Goal: Task Accomplishment & Management: Use online tool/utility

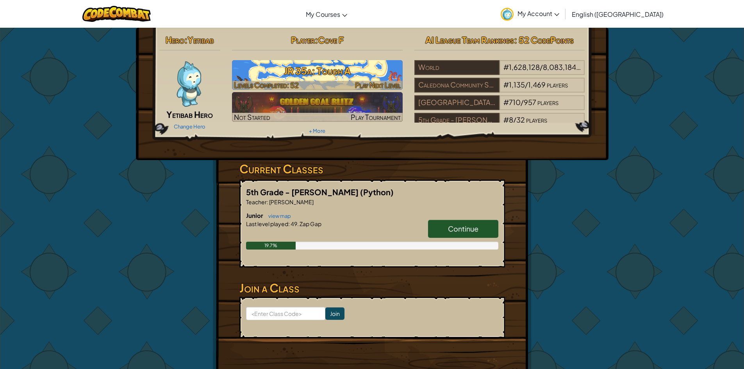
click at [330, 69] on h3 "JR 35a: Tough A" at bounding box center [317, 71] width 171 height 18
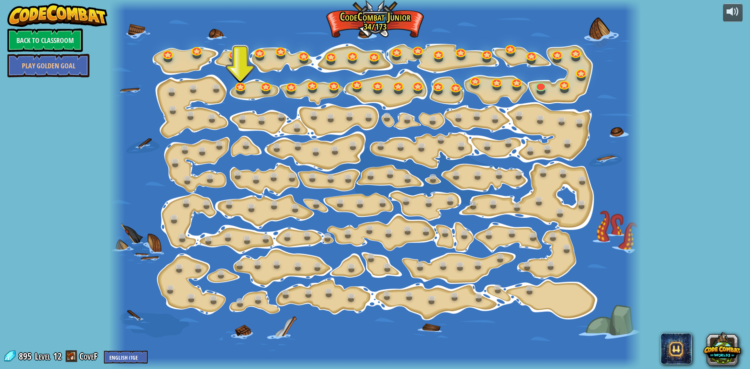
click at [240, 80] on div at bounding box center [375, 184] width 532 height 369
click at [239, 84] on link at bounding box center [240, 85] width 16 height 16
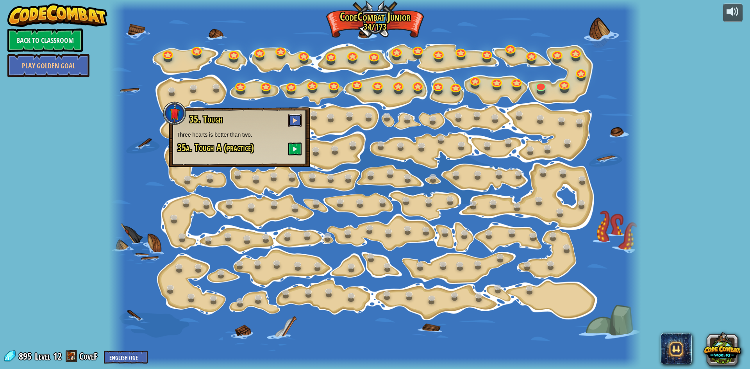
click at [292, 122] on button at bounding box center [294, 120] width 13 height 13
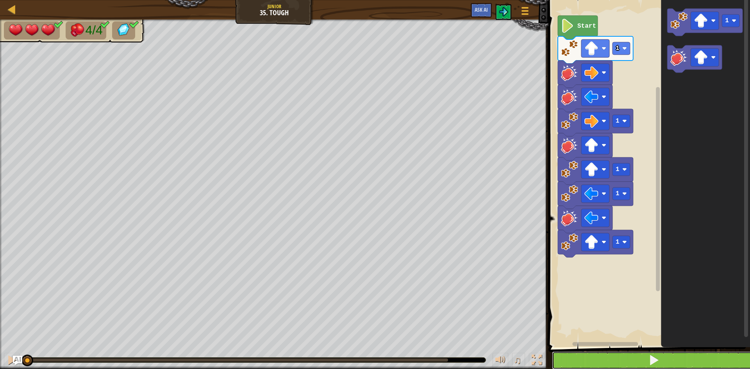
click at [697, 360] on button at bounding box center [654, 360] width 204 height 18
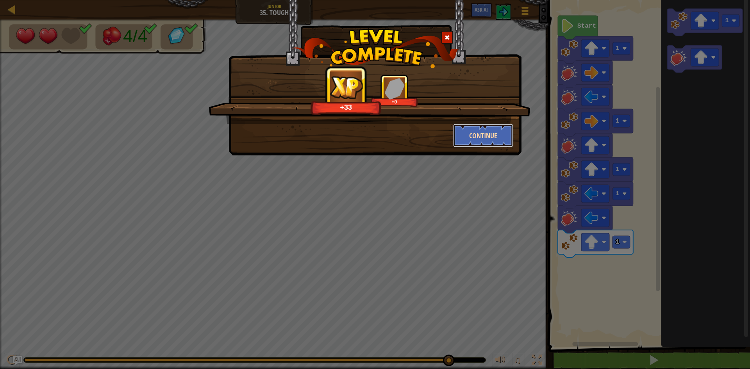
click at [502, 132] on button "Continue" at bounding box center [483, 135] width 61 height 23
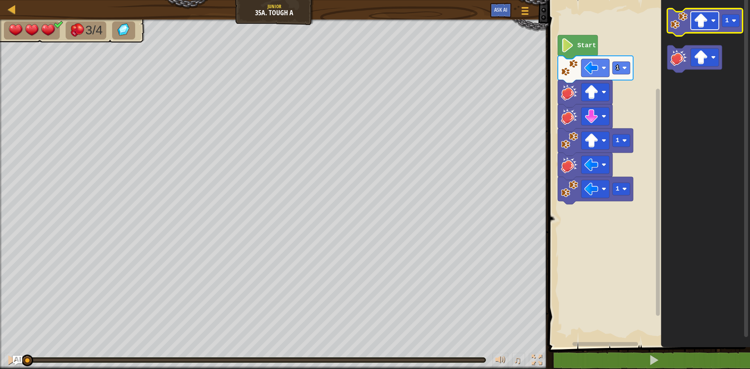
click at [701, 27] on image "Blockly Workspace" at bounding box center [701, 21] width 14 height 14
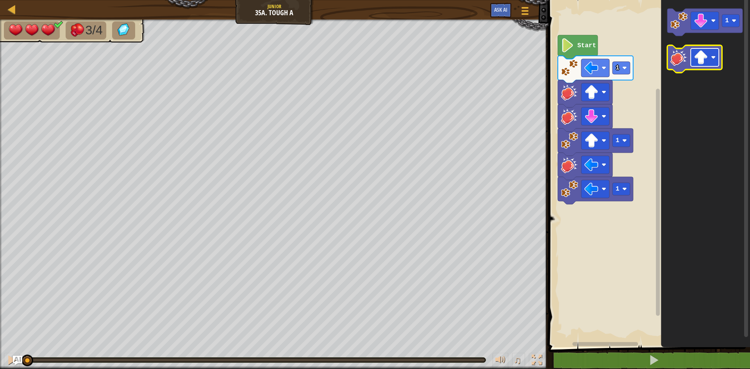
click at [705, 62] on image "Blockly Workspace" at bounding box center [701, 57] width 14 height 14
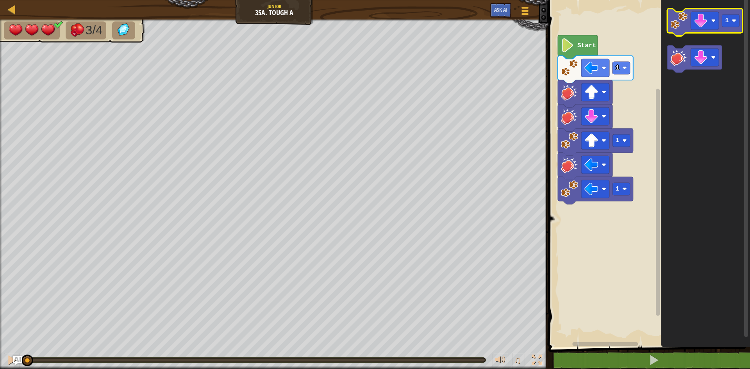
click at [682, 28] on image "Blockly Workspace" at bounding box center [678, 20] width 17 height 17
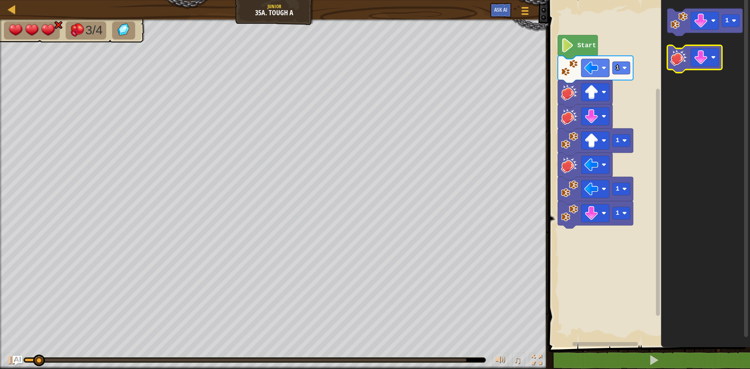
click at [676, 55] on image "Blockly Workspace" at bounding box center [678, 57] width 17 height 17
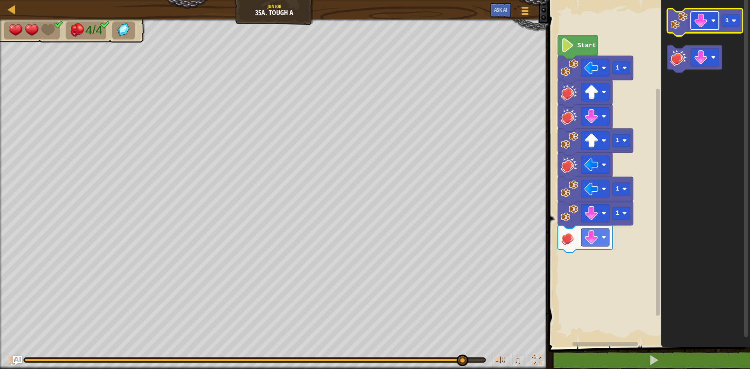
click at [711, 29] on rect "Blockly Workspace" at bounding box center [704, 21] width 28 height 18
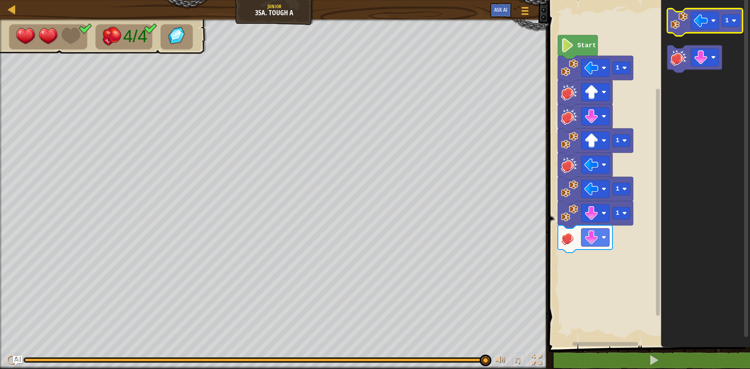
click at [688, 25] on icon "Blockly Workspace" at bounding box center [704, 22] width 75 height 27
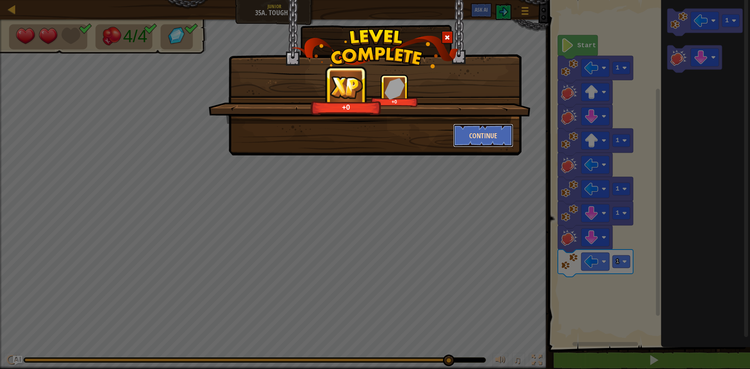
click at [489, 135] on button "Continue" at bounding box center [483, 135] width 61 height 23
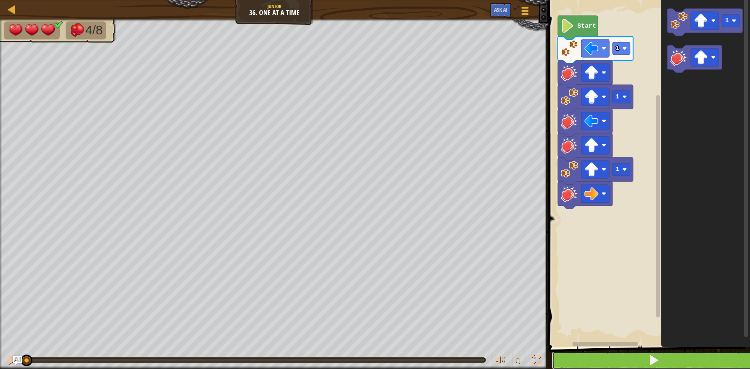
click at [657, 353] on button at bounding box center [654, 360] width 204 height 18
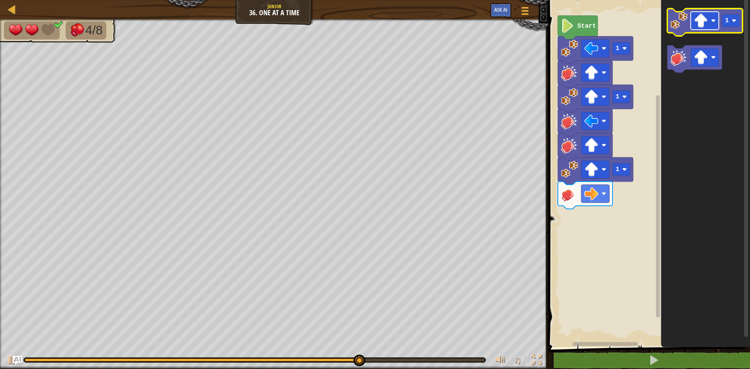
click at [706, 17] on image "Blockly Workspace" at bounding box center [701, 21] width 14 height 14
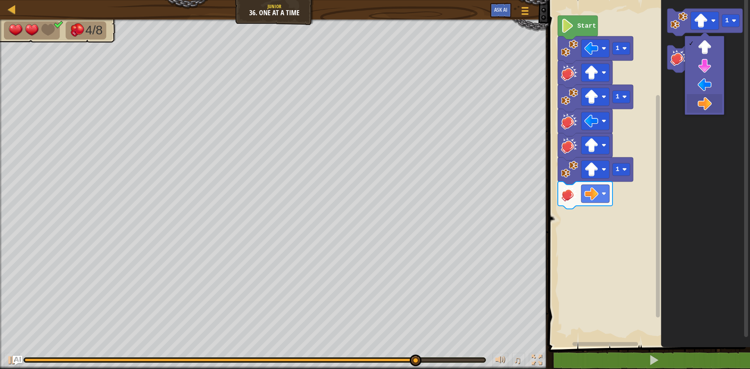
drag, startPoint x: 713, startPoint y: 102, endPoint x: 720, endPoint y: 103, distance: 7.1
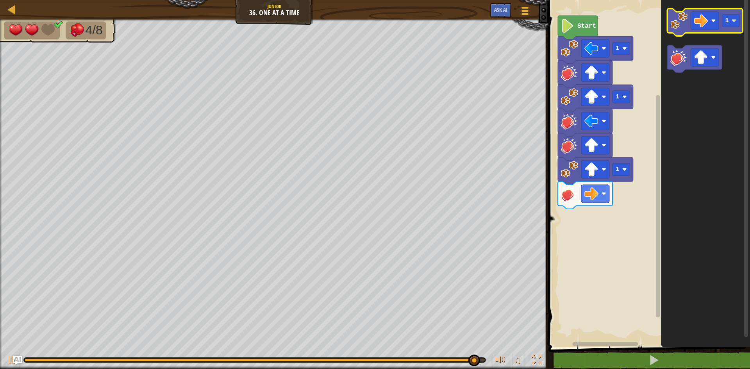
click at [680, 27] on image "Blockly Workspace" at bounding box center [678, 20] width 17 height 17
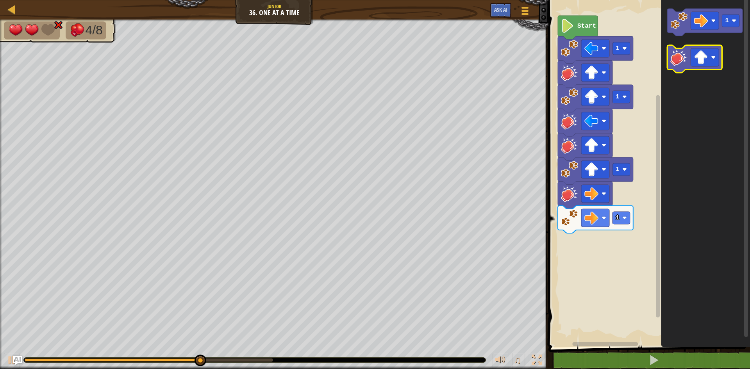
click at [684, 65] on image "Blockly Workspace" at bounding box center [678, 57] width 17 height 17
click at [703, 58] on image "Blockly Workspace" at bounding box center [701, 57] width 14 height 14
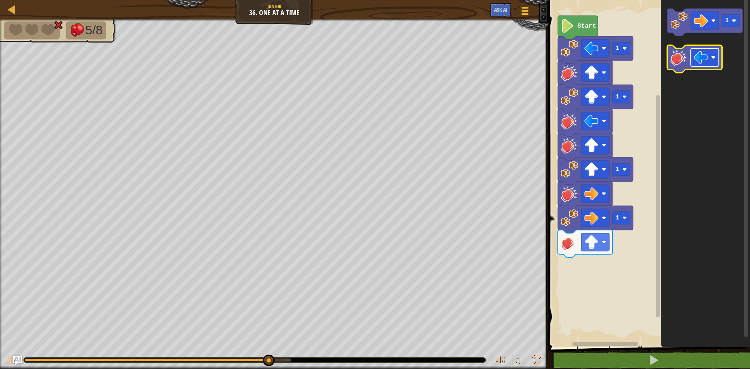
click at [695, 57] on image "Blockly Workspace" at bounding box center [701, 57] width 14 height 14
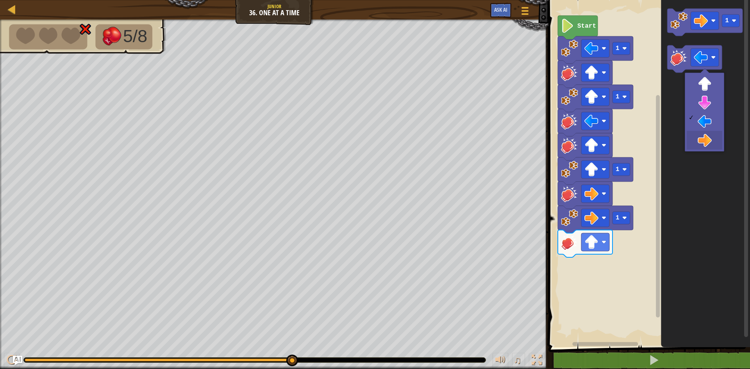
drag, startPoint x: 708, startPoint y: 131, endPoint x: 708, endPoint y: 135, distance: 4.3
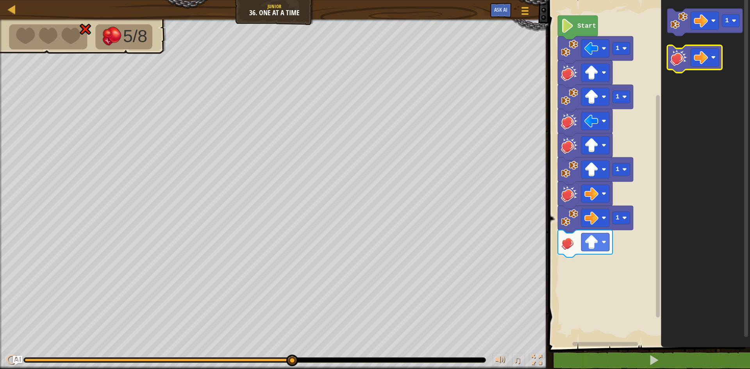
click at [685, 59] on image "Blockly Workspace" at bounding box center [678, 57] width 17 height 17
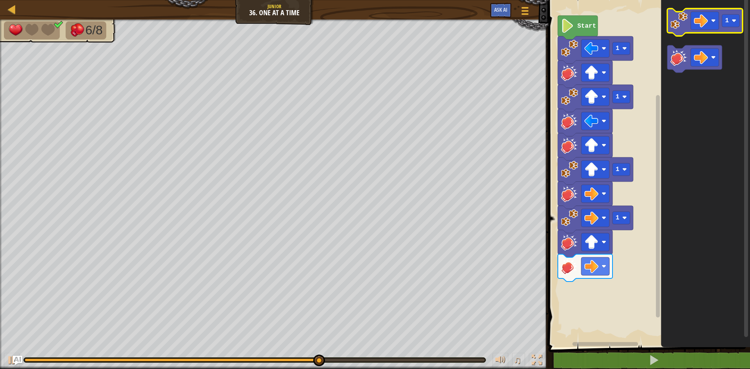
click at [678, 25] on image "Blockly Workspace" at bounding box center [678, 20] width 17 height 17
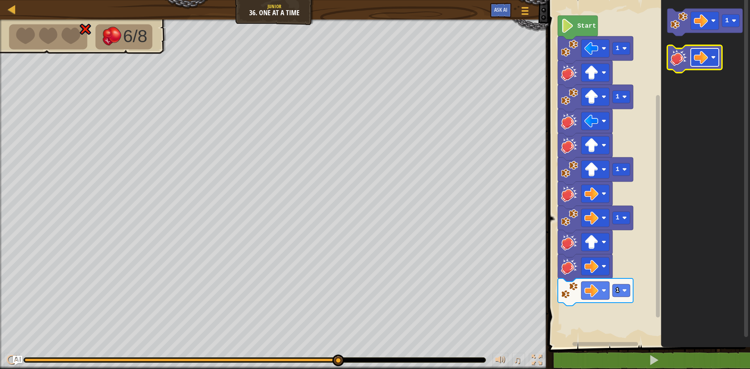
click at [698, 48] on rect "Blockly Workspace" at bounding box center [704, 57] width 28 height 18
click at [673, 63] on image "Blockly Workspace" at bounding box center [678, 57] width 17 height 17
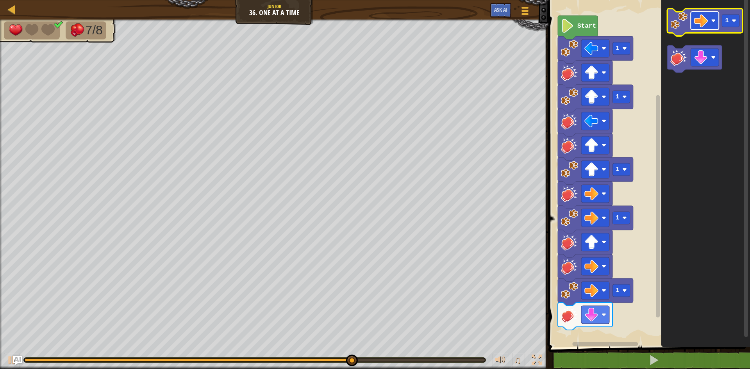
click at [699, 25] on image "Blockly Workspace" at bounding box center [701, 21] width 14 height 14
click at [679, 30] on icon "Blockly Workspace" at bounding box center [704, 22] width 75 height 27
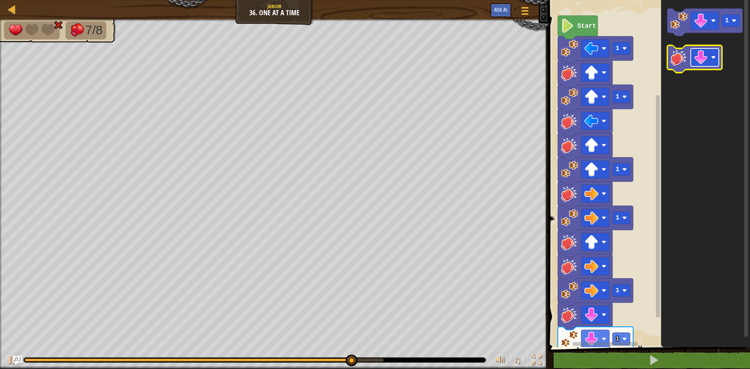
click at [713, 58] on image "Blockly Workspace" at bounding box center [713, 57] width 5 height 5
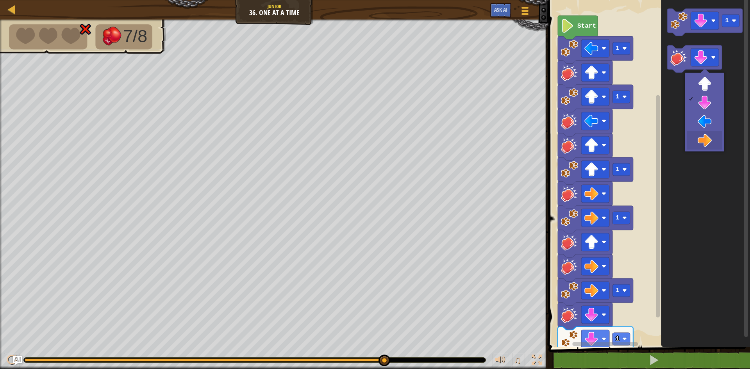
drag, startPoint x: 704, startPoint y: 137, endPoint x: 696, endPoint y: 103, distance: 34.9
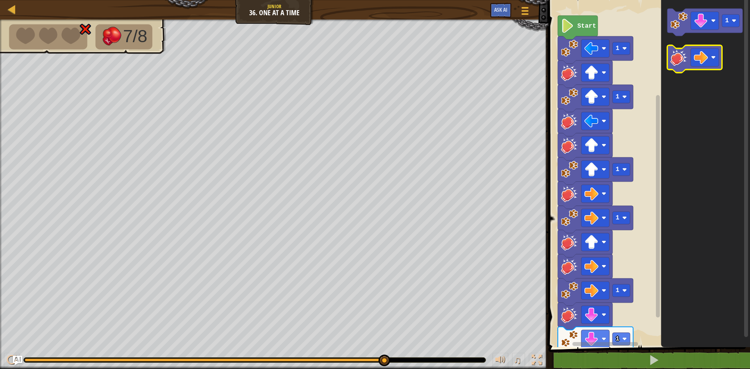
click at [678, 48] on rect "Blockly Workspace" at bounding box center [694, 58] width 55 height 27
click at [678, 60] on image "Blockly Workspace" at bounding box center [678, 57] width 17 height 17
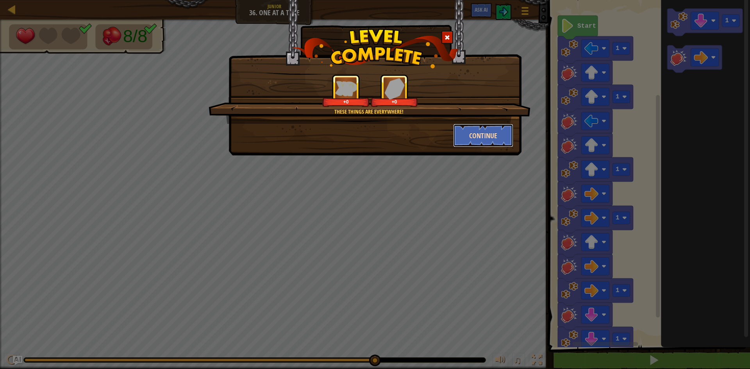
click at [490, 131] on button "Continue" at bounding box center [483, 135] width 61 height 23
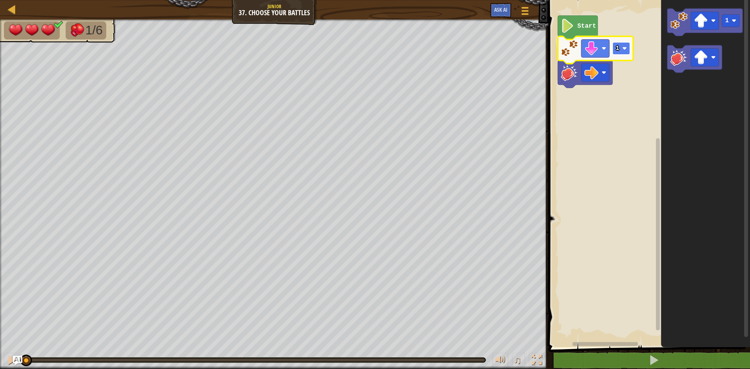
click at [622, 53] on rect "Blockly Workspace" at bounding box center [621, 48] width 18 height 12
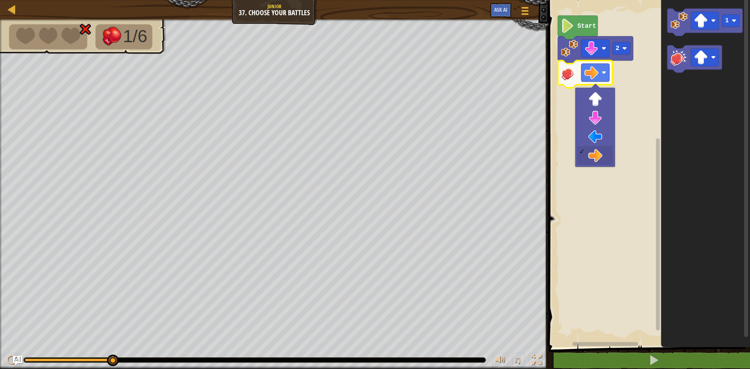
click at [655, 73] on icon "Blockly Workspace" at bounding box center [658, 168] width 6 height 345
click at [638, 83] on rect "Blockly Workspace" at bounding box center [648, 171] width 204 height 351
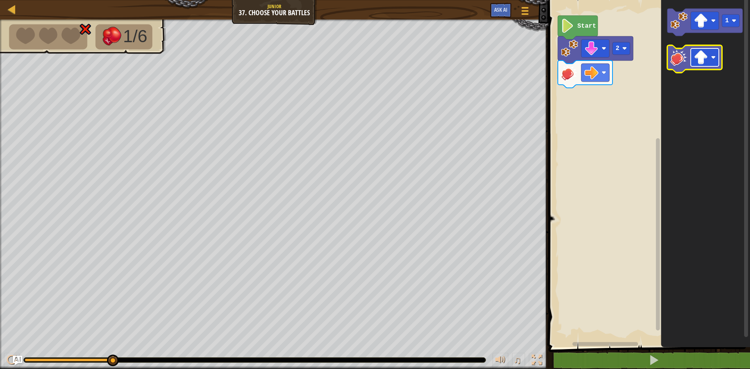
click at [699, 61] on image "Blockly Workspace" at bounding box center [701, 57] width 14 height 14
click at [678, 54] on image "Blockly Workspace" at bounding box center [678, 57] width 17 height 17
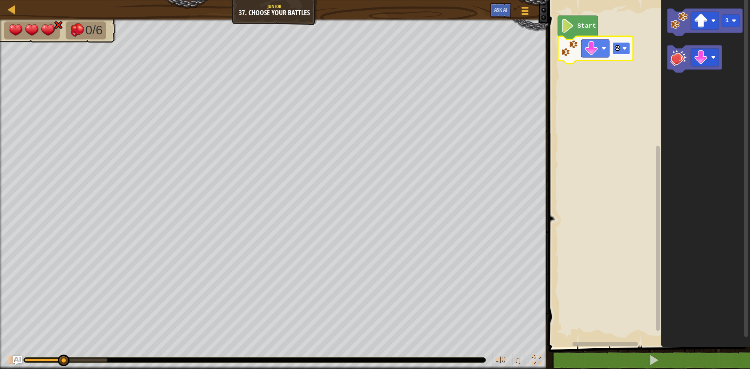
click at [614, 52] on rect "Blockly Workspace" at bounding box center [621, 48] width 18 height 12
click at [615, 51] on rect "Blockly Workspace" at bounding box center [621, 48] width 18 height 12
click at [620, 48] on rect "Blockly Workspace" at bounding box center [621, 48] width 18 height 12
click at [694, 55] on image "Blockly Workspace" at bounding box center [701, 57] width 14 height 14
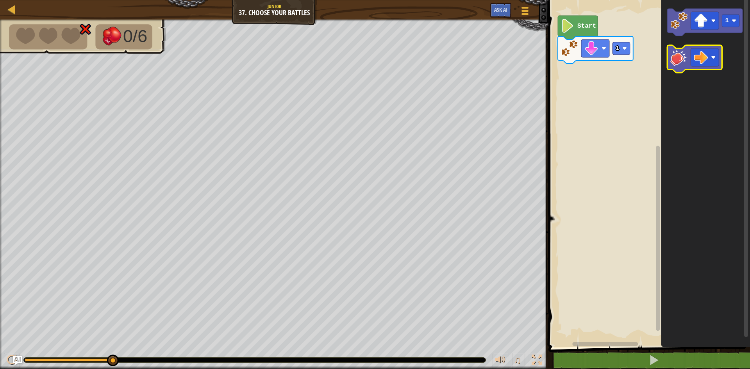
click at [686, 64] on image "Blockly Workspace" at bounding box center [678, 57] width 17 height 17
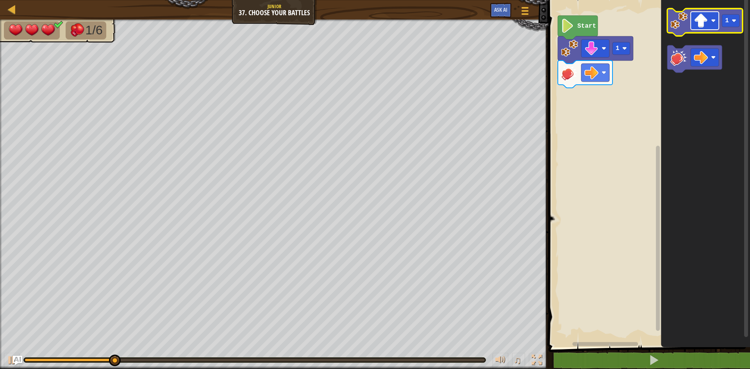
click at [712, 23] on image "Blockly Workspace" at bounding box center [713, 20] width 5 height 5
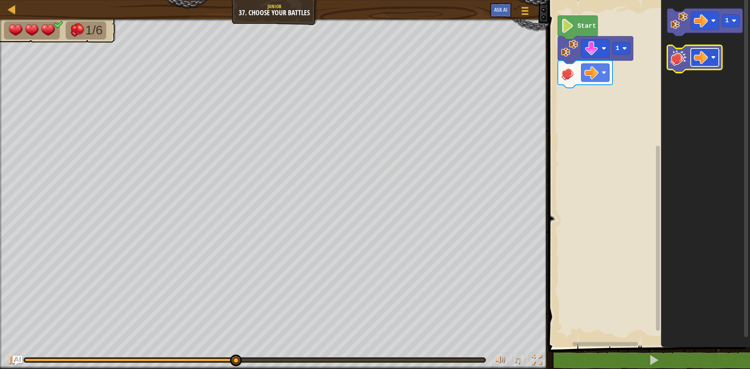
click at [699, 56] on image "Blockly Workspace" at bounding box center [701, 57] width 14 height 14
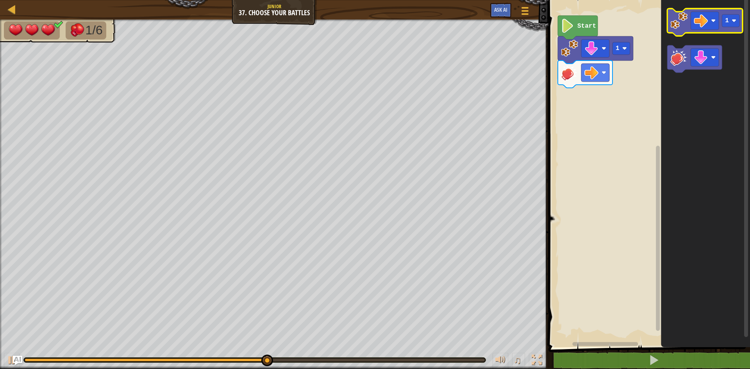
click at [669, 25] on icon "Blockly Workspace" at bounding box center [704, 22] width 75 height 27
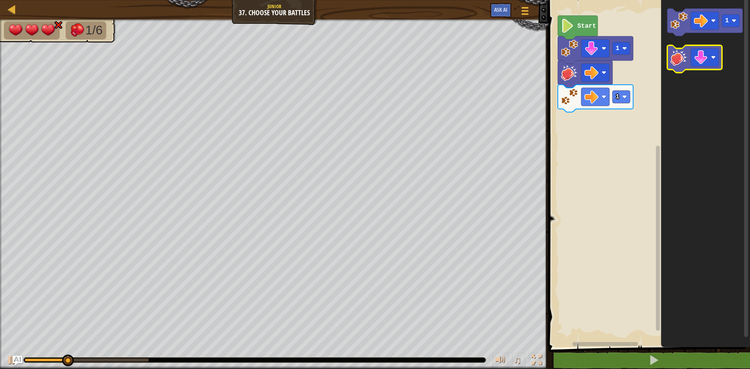
click at [683, 67] on icon "Blockly Workspace" at bounding box center [694, 58] width 55 height 27
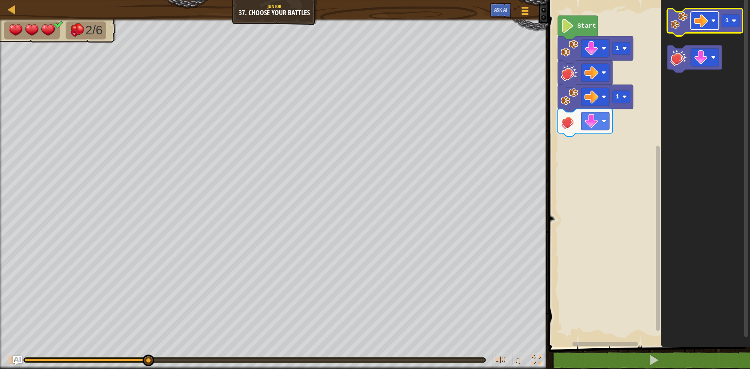
click at [696, 25] on image "Blockly Workspace" at bounding box center [701, 21] width 14 height 14
click at [703, 30] on icon "Blockly Workspace" at bounding box center [704, 22] width 75 height 27
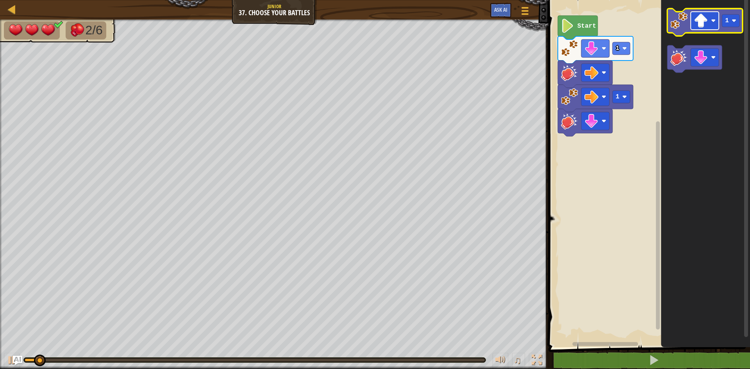
click at [703, 18] on image "Blockly Workspace" at bounding box center [701, 21] width 14 height 14
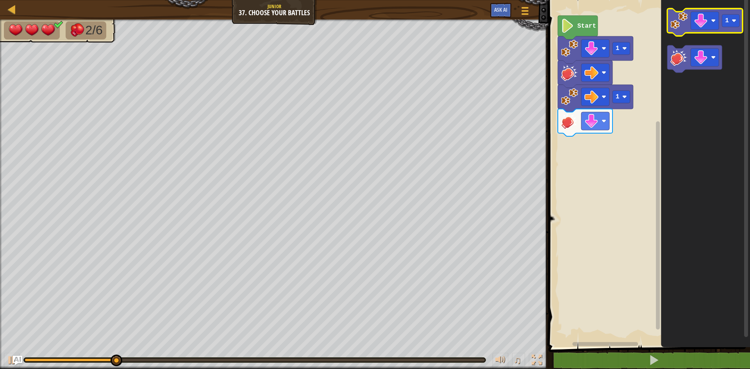
click at [676, 23] on image "Blockly Workspace" at bounding box center [678, 20] width 17 height 17
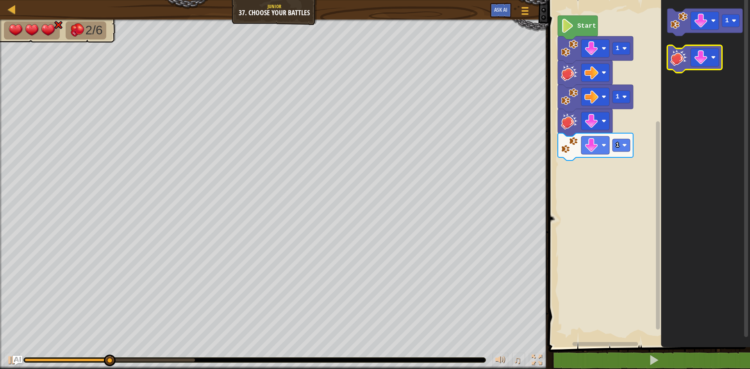
click at [676, 65] on image "Blockly Workspace" at bounding box center [678, 57] width 17 height 17
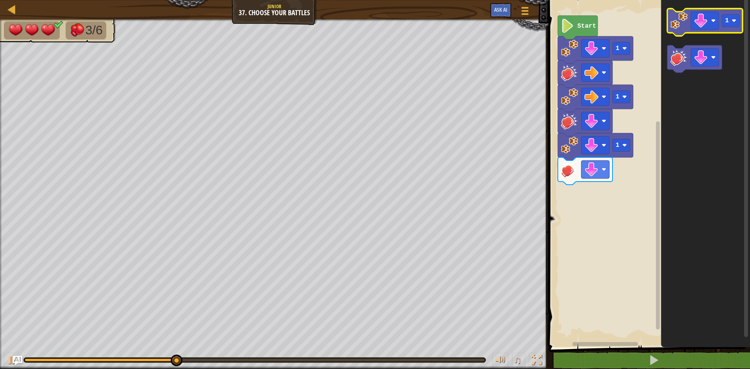
click at [683, 20] on image "Blockly Workspace" at bounding box center [678, 20] width 17 height 17
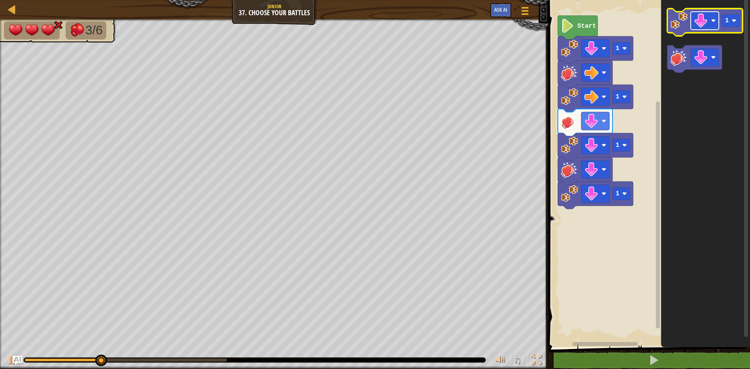
click at [696, 25] on image "Blockly Workspace" at bounding box center [701, 21] width 14 height 14
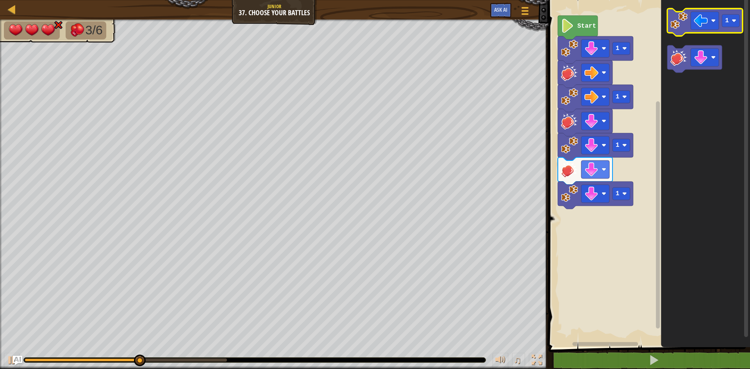
click at [682, 27] on image "Blockly Workspace" at bounding box center [678, 20] width 17 height 17
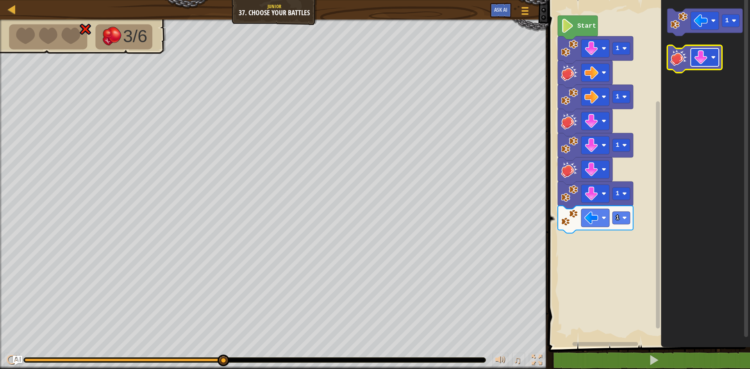
click at [699, 54] on image "Blockly Workspace" at bounding box center [701, 57] width 14 height 14
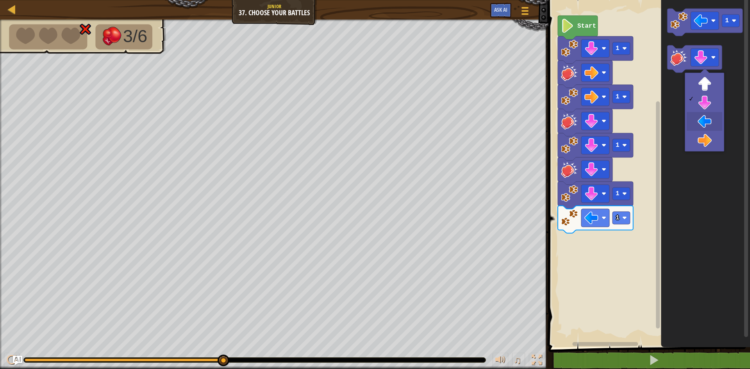
drag, startPoint x: 704, startPoint y: 130, endPoint x: 703, endPoint y: 119, distance: 10.6
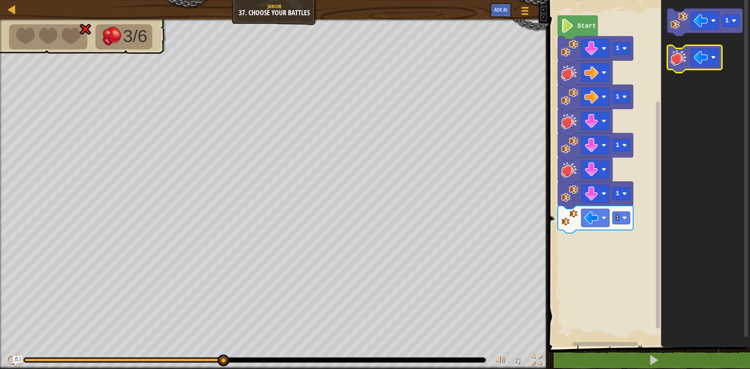
click at [676, 68] on icon "Blockly Workspace" at bounding box center [694, 58] width 55 height 27
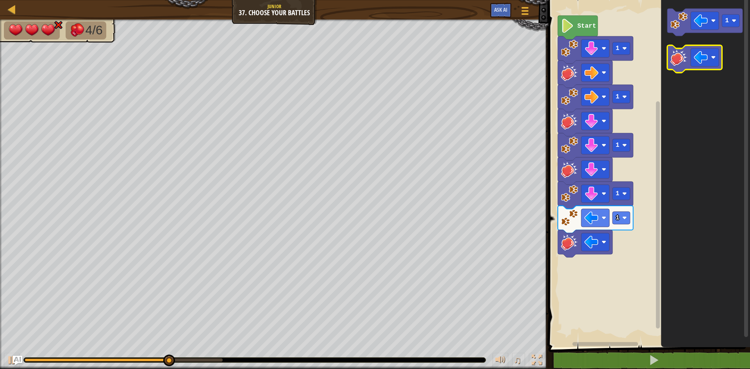
click at [688, 66] on icon "Blockly Workspace" at bounding box center [694, 58] width 55 height 27
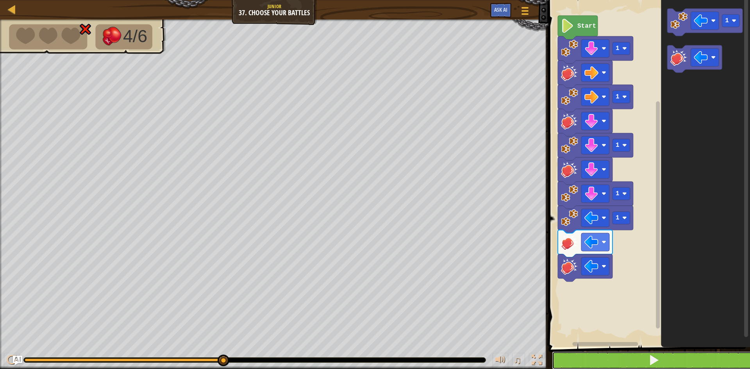
click at [644, 352] on button at bounding box center [654, 360] width 204 height 18
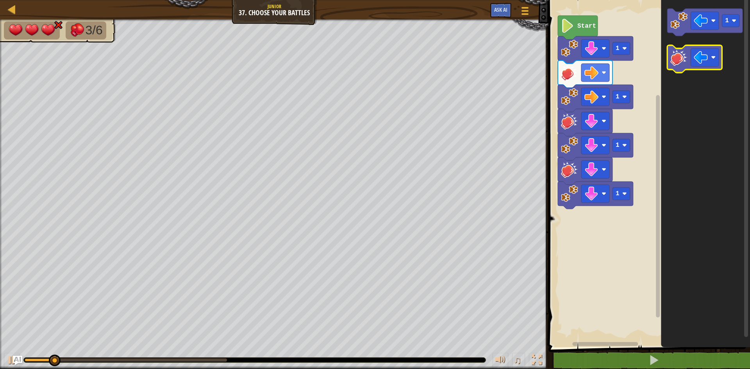
click at [686, 55] on image "Blockly Workspace" at bounding box center [678, 57] width 17 height 17
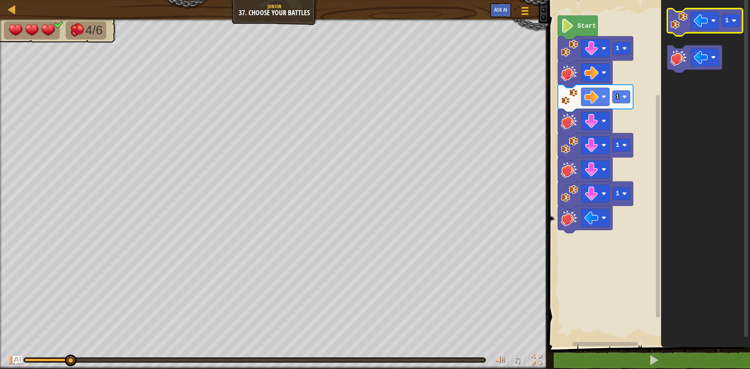
click at [679, 24] on image "Blockly Workspace" at bounding box center [678, 20] width 17 height 17
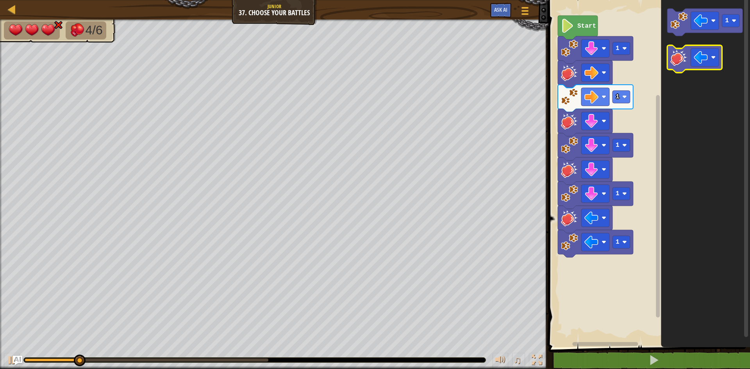
click at [671, 57] on image "Blockly Workspace" at bounding box center [678, 57] width 17 height 17
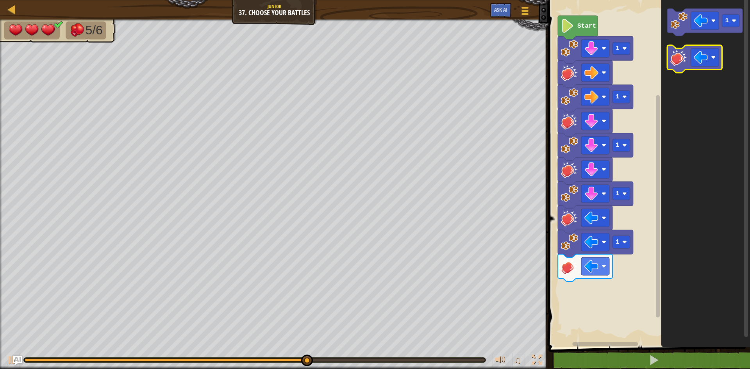
click at [683, 48] on icon "Blockly Workspace" at bounding box center [694, 58] width 55 height 27
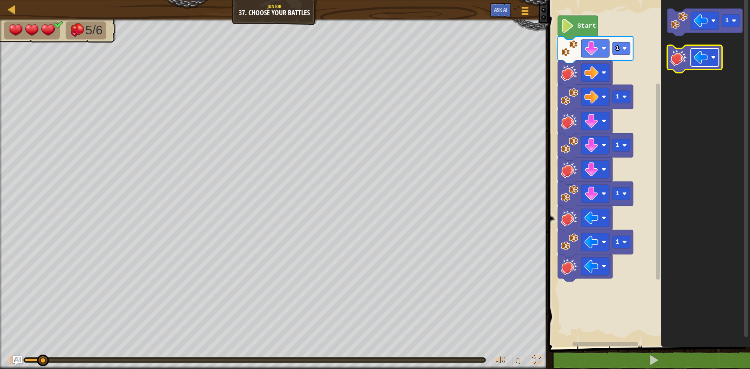
click at [696, 59] on image "Blockly Workspace" at bounding box center [701, 57] width 14 height 14
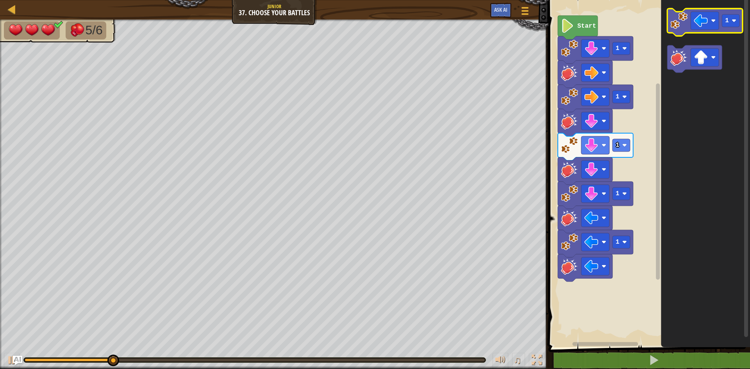
click at [674, 30] on icon "Blockly Workspace" at bounding box center [704, 22] width 75 height 27
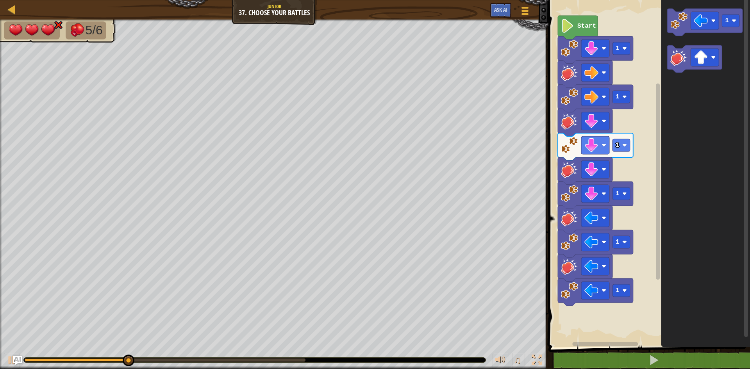
click at [667, 55] on icon "1" at bounding box center [705, 171] width 89 height 351
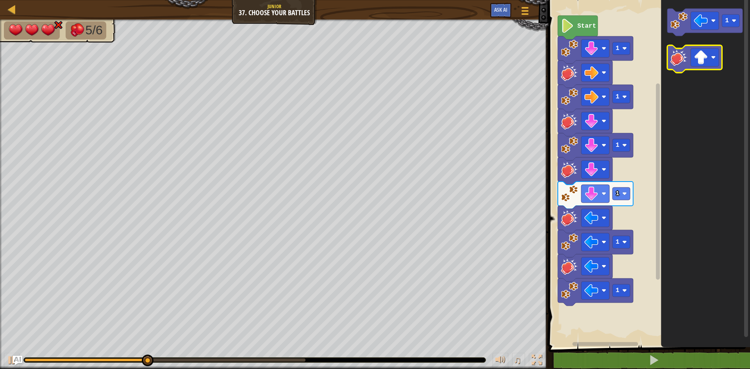
click at [677, 59] on image "Blockly Workspace" at bounding box center [678, 57] width 17 height 17
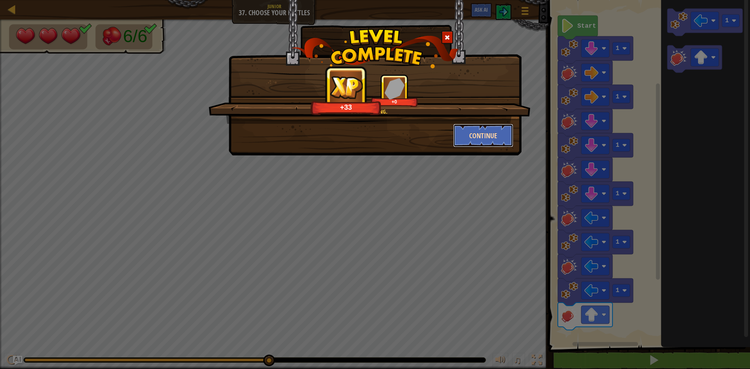
click at [501, 139] on button "Continue" at bounding box center [483, 135] width 61 height 23
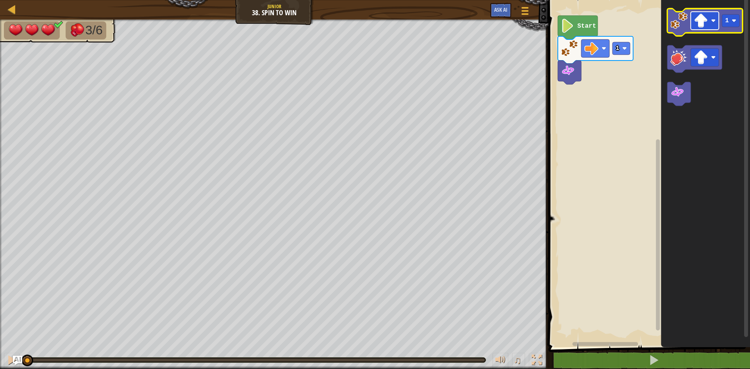
click at [705, 21] on image "Blockly Workspace" at bounding box center [701, 21] width 14 height 14
click at [682, 12] on image "Blockly Workspace" at bounding box center [678, 20] width 17 height 17
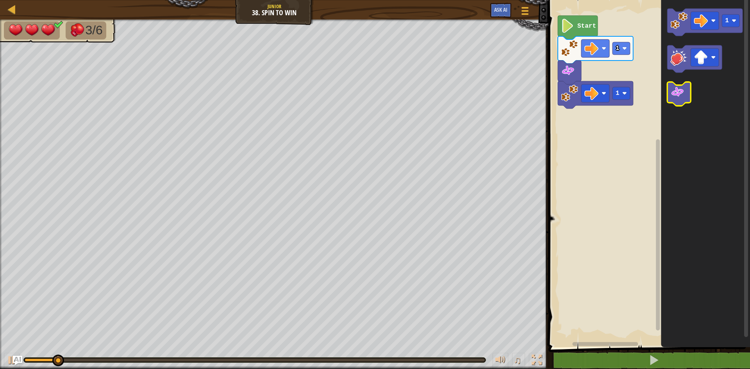
click at [684, 89] on image "Blockly Workspace" at bounding box center [677, 92] width 14 height 14
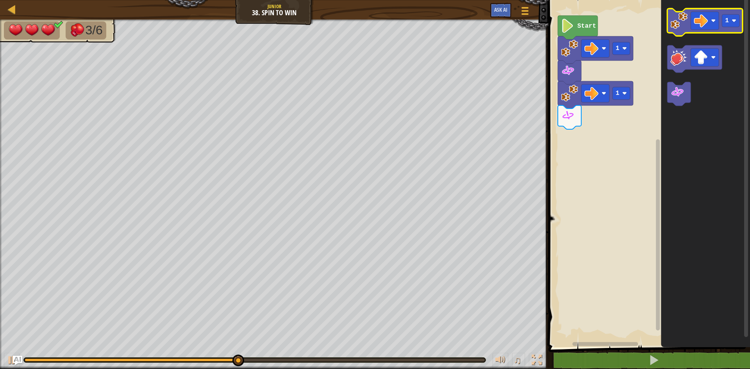
click at [678, 27] on image "Blockly Workspace" at bounding box center [678, 20] width 17 height 17
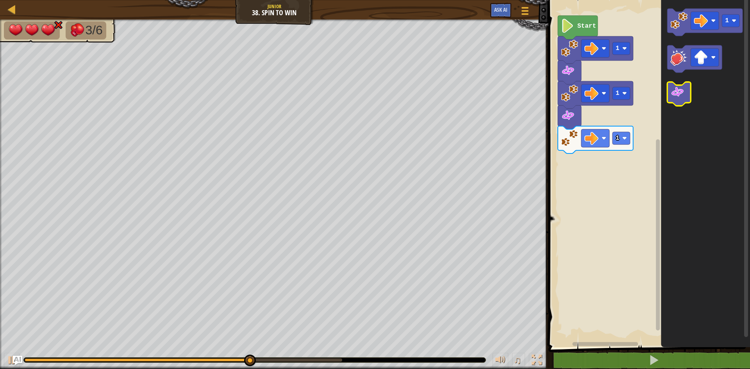
click at [677, 91] on image "Blockly Workspace" at bounding box center [677, 92] width 14 height 14
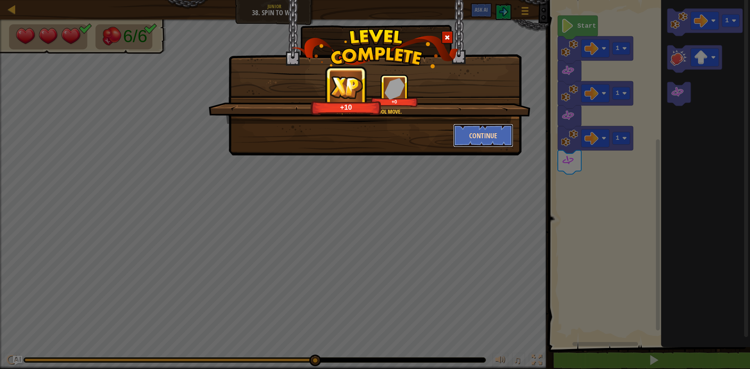
click at [469, 139] on button "Continue" at bounding box center [483, 135] width 61 height 23
